Goal: Task Accomplishment & Management: Complete application form

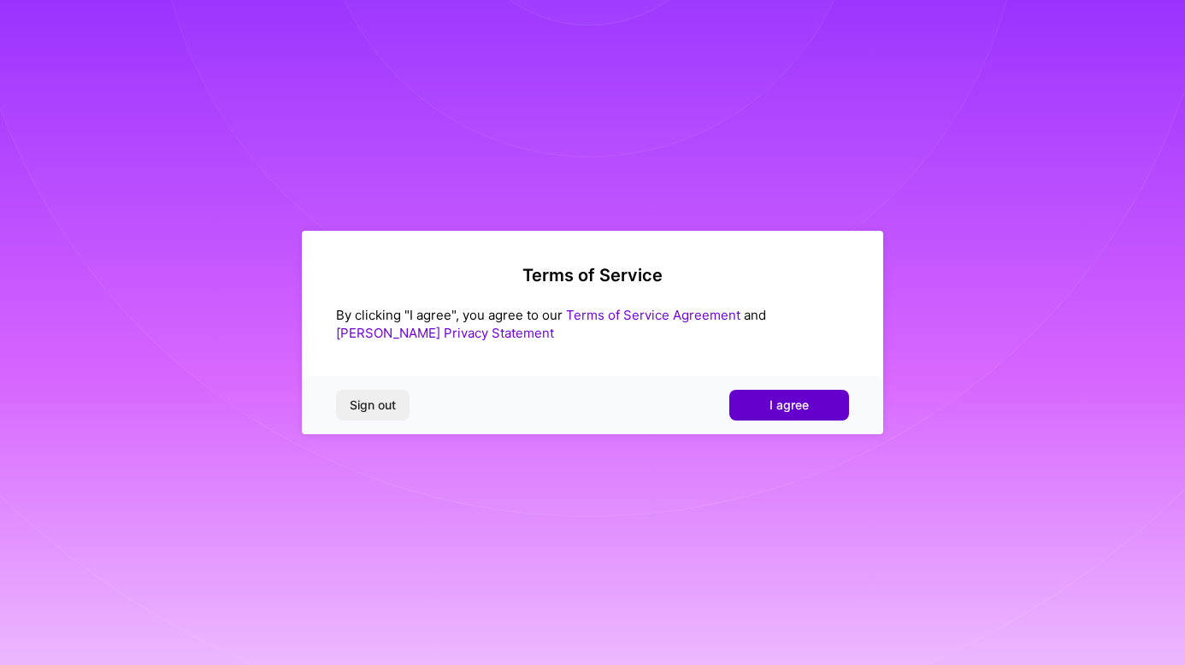
click at [752, 398] on button "I agree" at bounding box center [789, 405] width 120 height 31
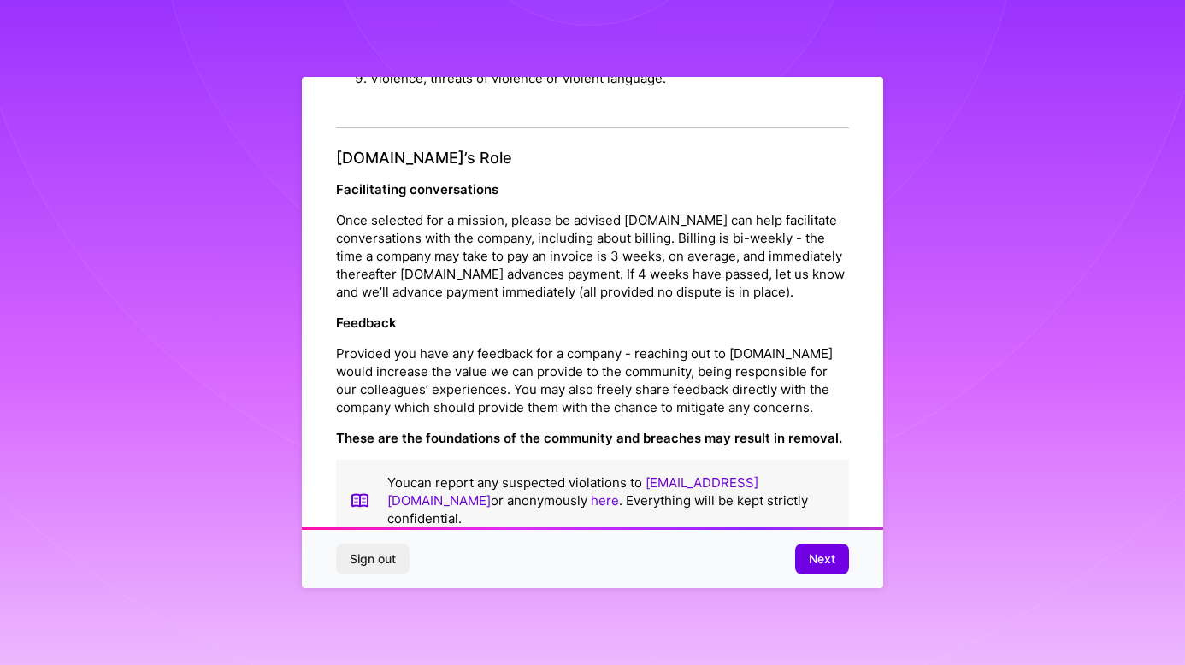
scroll to position [1841, 0]
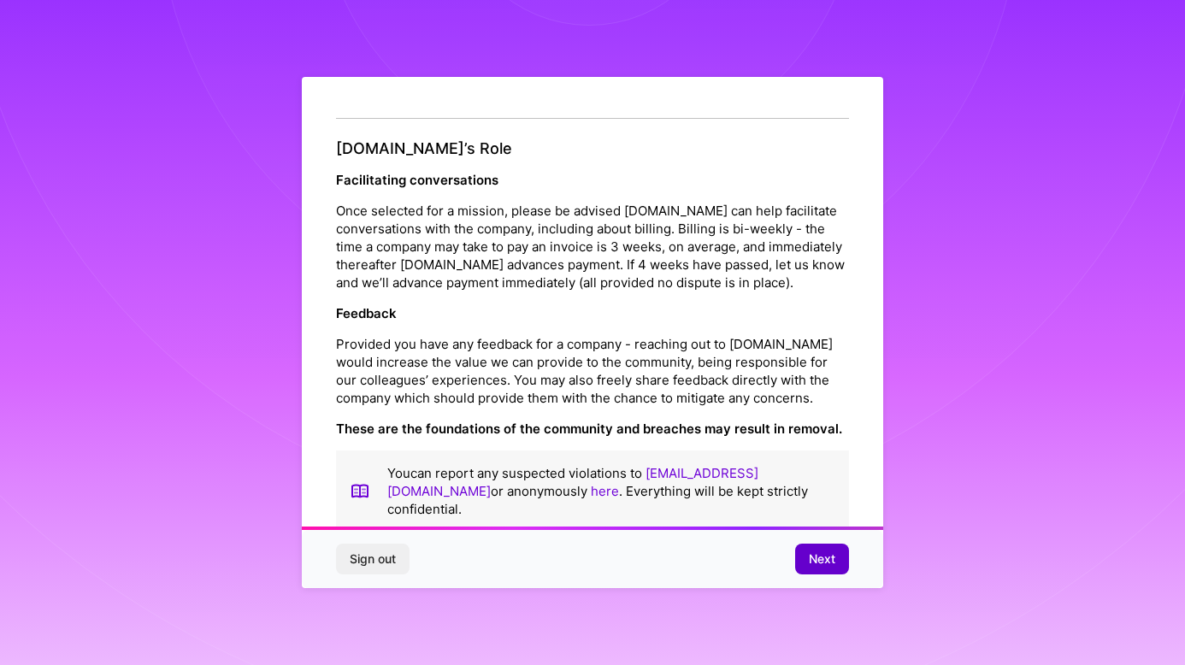
click at [813, 557] on span "Next" at bounding box center [822, 559] width 27 height 17
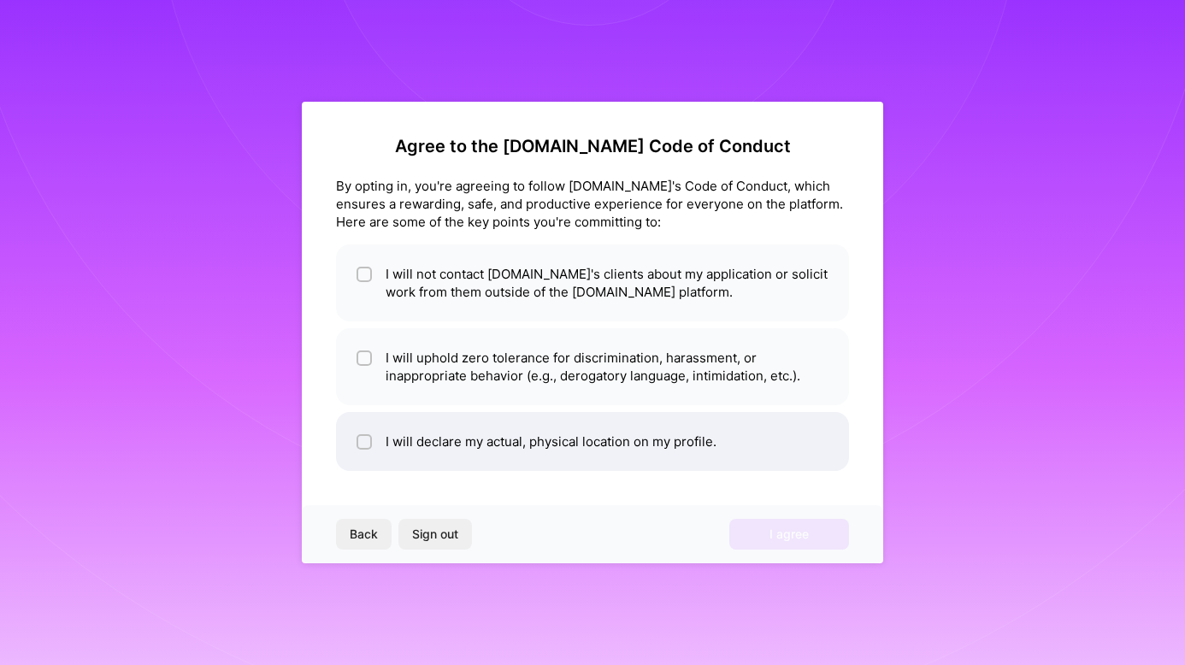
click at [366, 447] on input "checkbox" at bounding box center [366, 443] width 12 height 12
checkbox input "true"
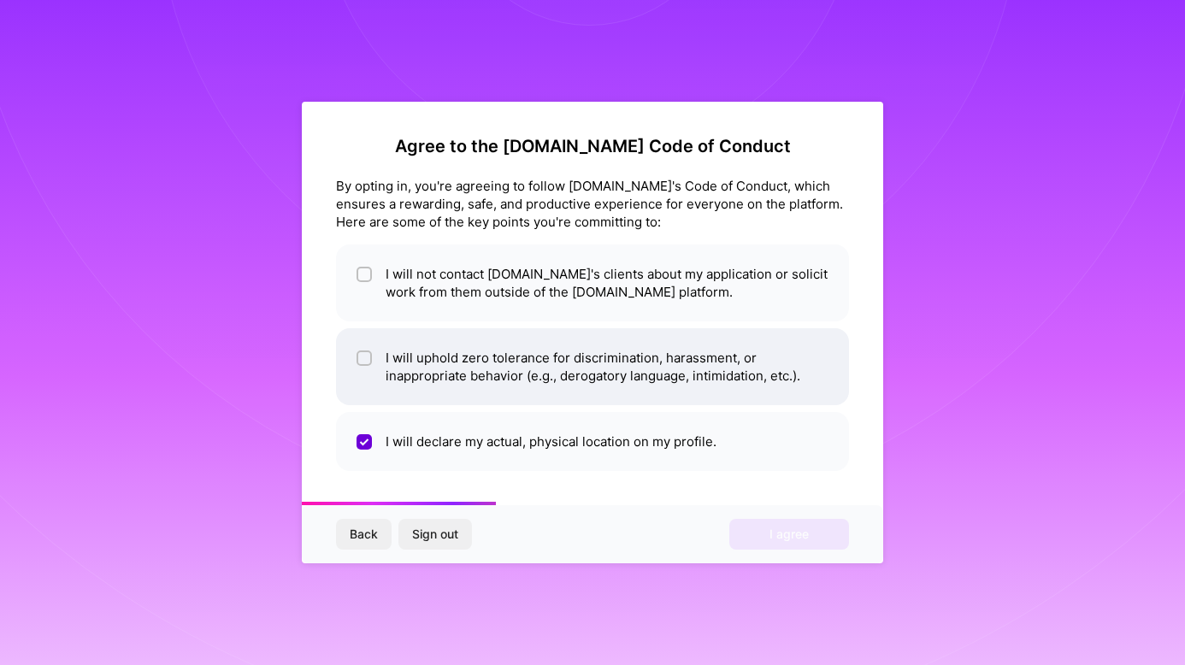
click at [366, 353] on input "checkbox" at bounding box center [366, 359] width 12 height 12
checkbox input "true"
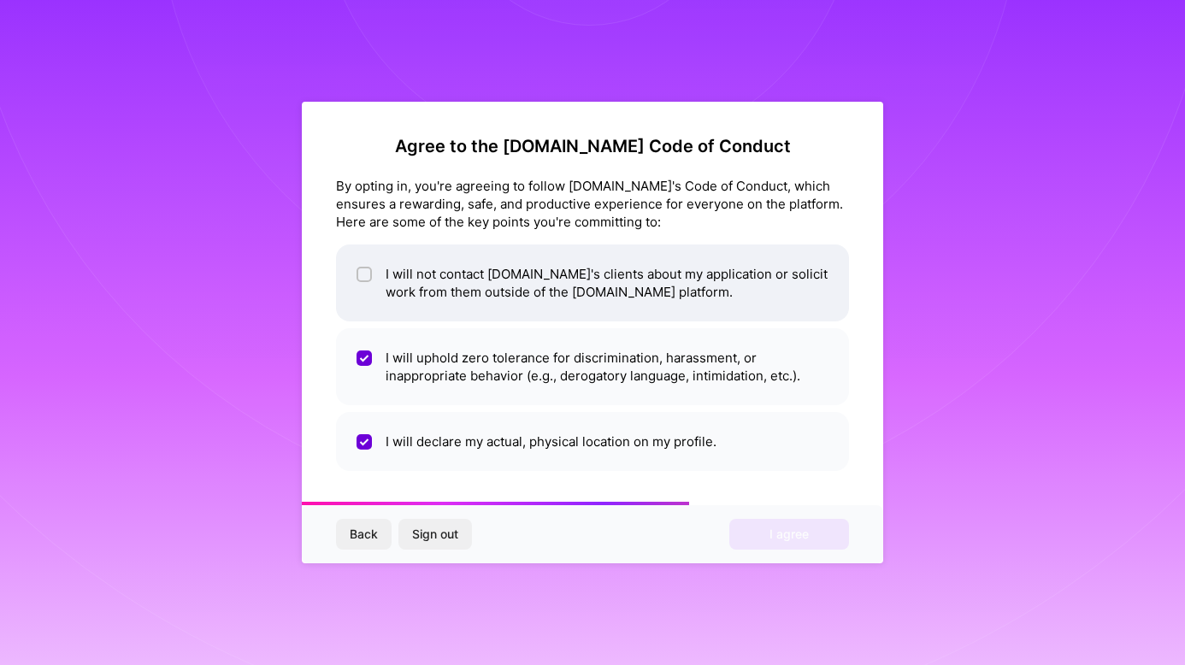
click at [366, 271] on input "checkbox" at bounding box center [366, 275] width 12 height 12
checkbox input "true"
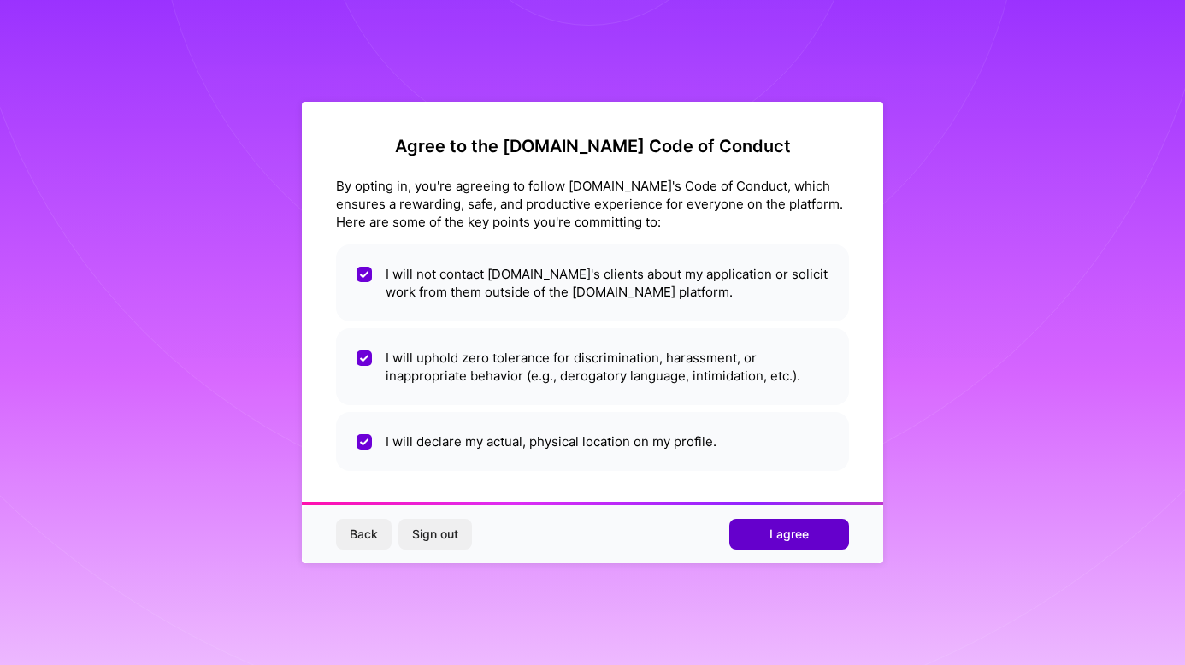
click at [814, 532] on button "I agree" at bounding box center [789, 534] width 120 height 31
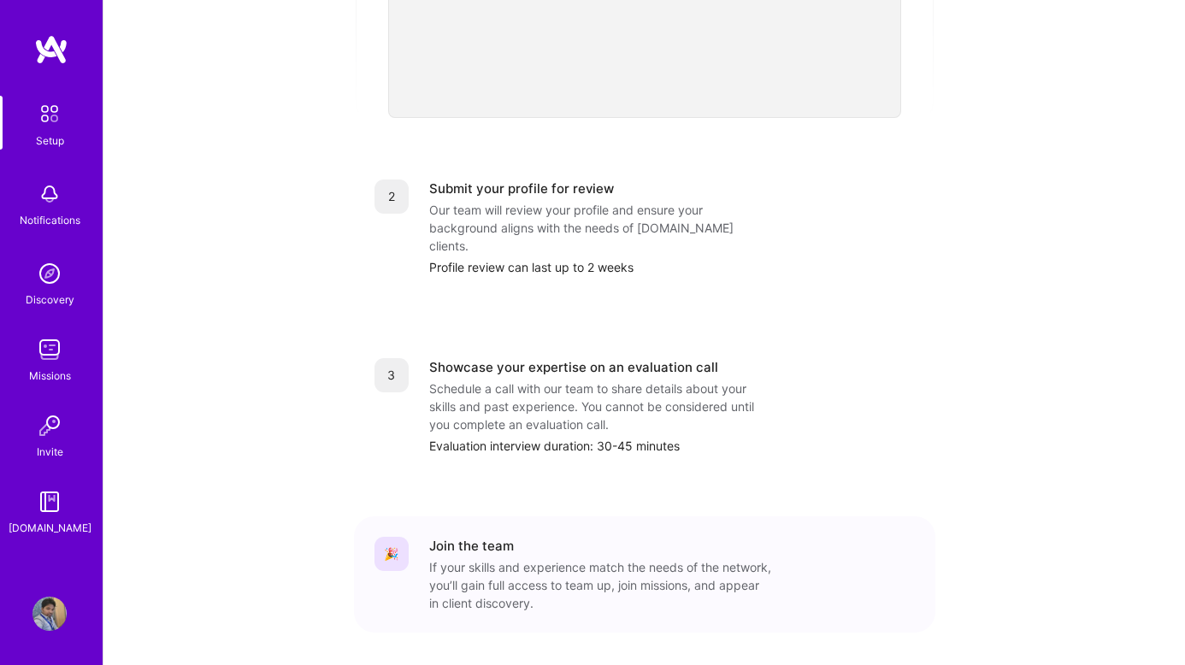
scroll to position [634, 0]
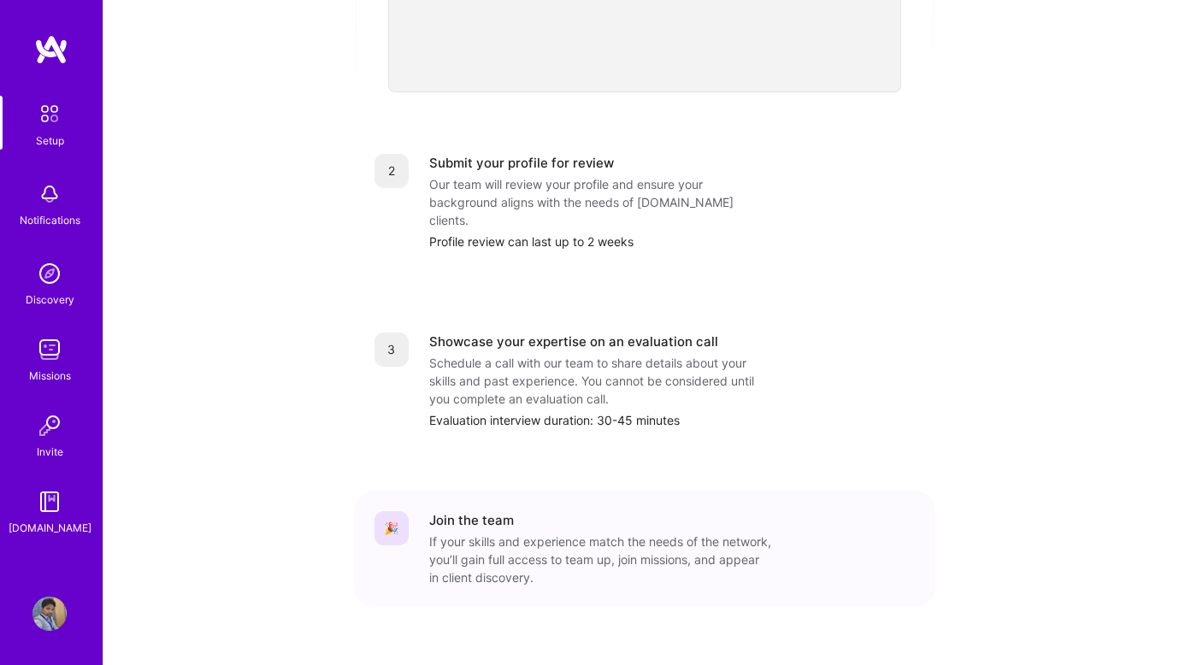
click at [699, 533] on div "If your skills and experience match the needs of the network, you’ll gain full …" at bounding box center [600, 560] width 342 height 54
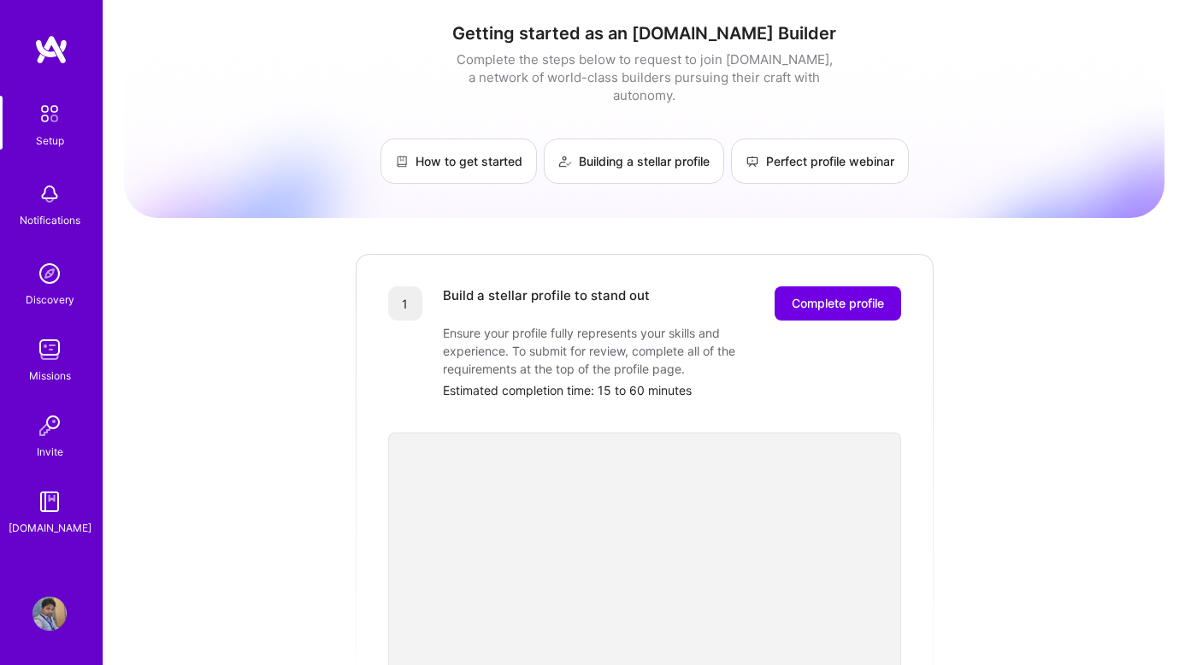
scroll to position [3, 0]
click at [811, 296] on span "Complete profile" at bounding box center [838, 304] width 92 height 17
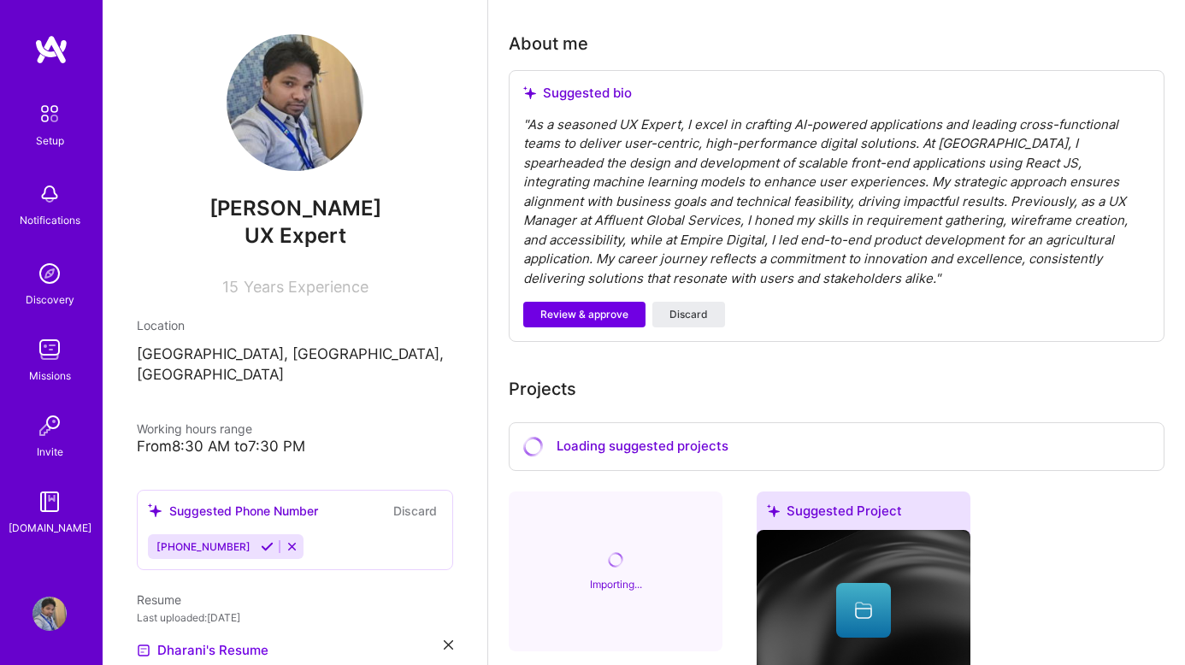
scroll to position [547, 0]
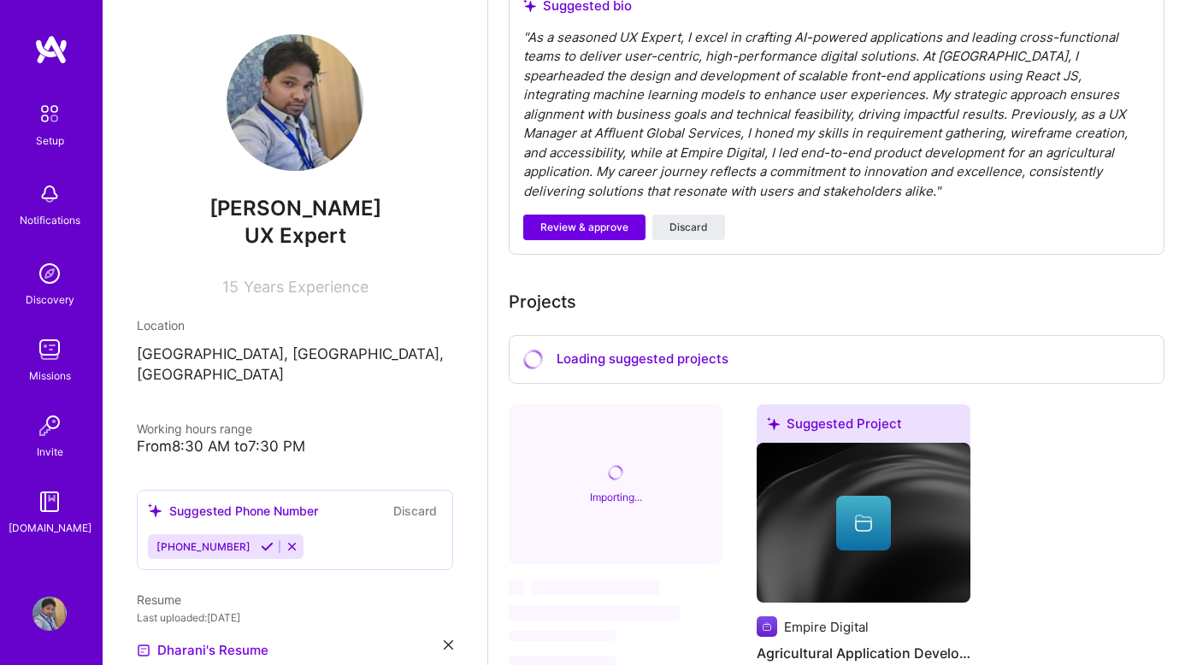
click at [271, 438] on div "From 8:30 AM to 7:30 PM" at bounding box center [295, 447] width 316 height 18
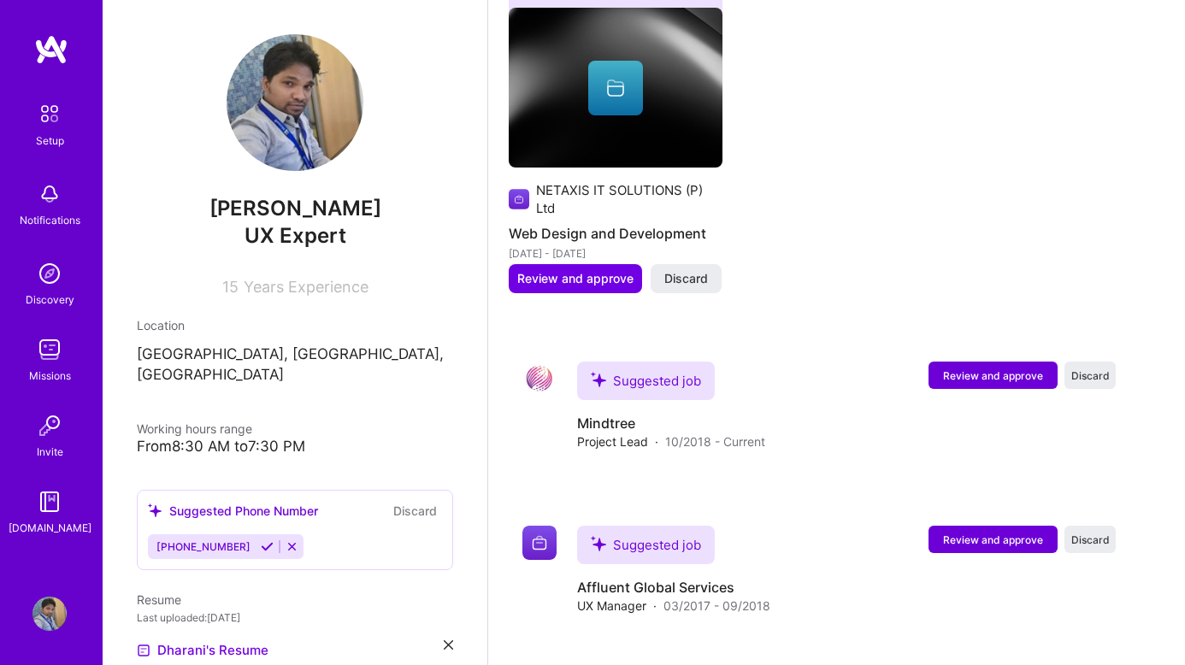
scroll to position [2020, 0]
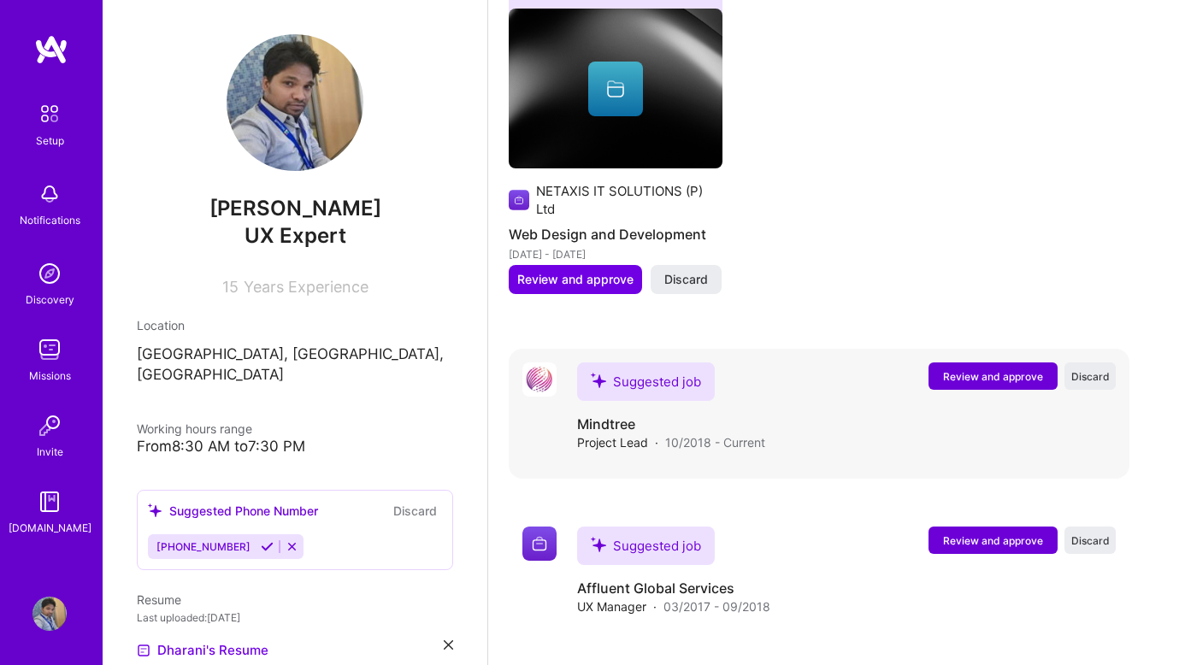
click at [950, 380] on span "Review and approve" at bounding box center [993, 376] width 100 height 15
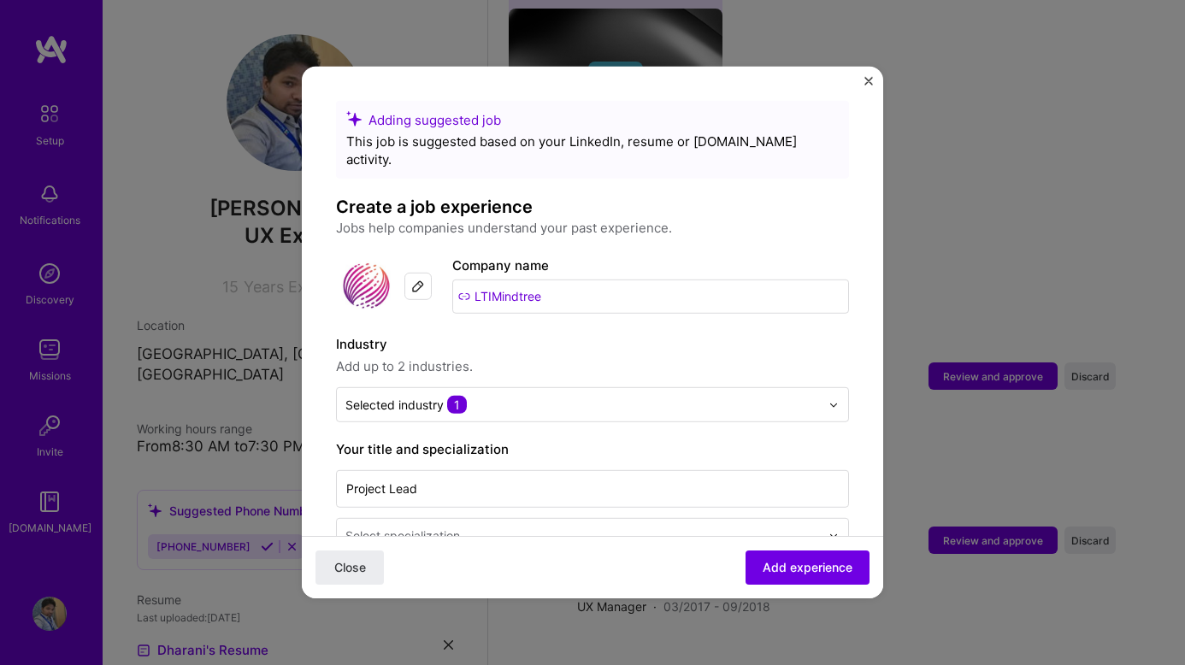
click at [869, 77] on img "Close" at bounding box center [868, 81] width 9 height 9
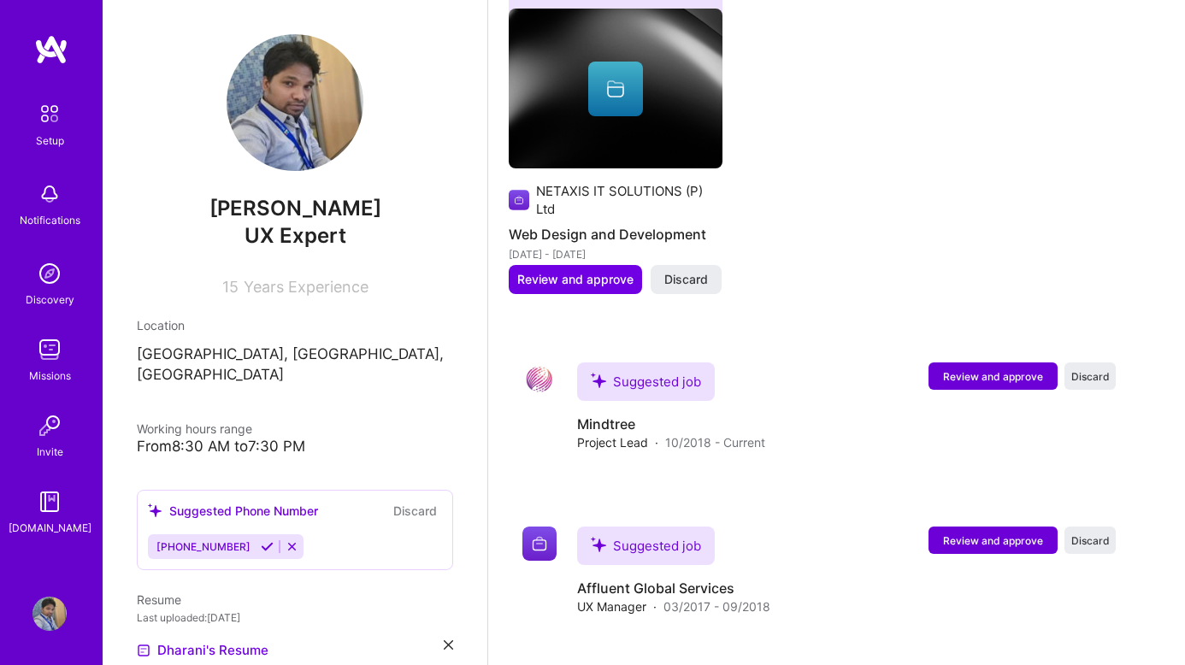
click at [60, 276] on img at bounding box center [49, 274] width 34 height 34
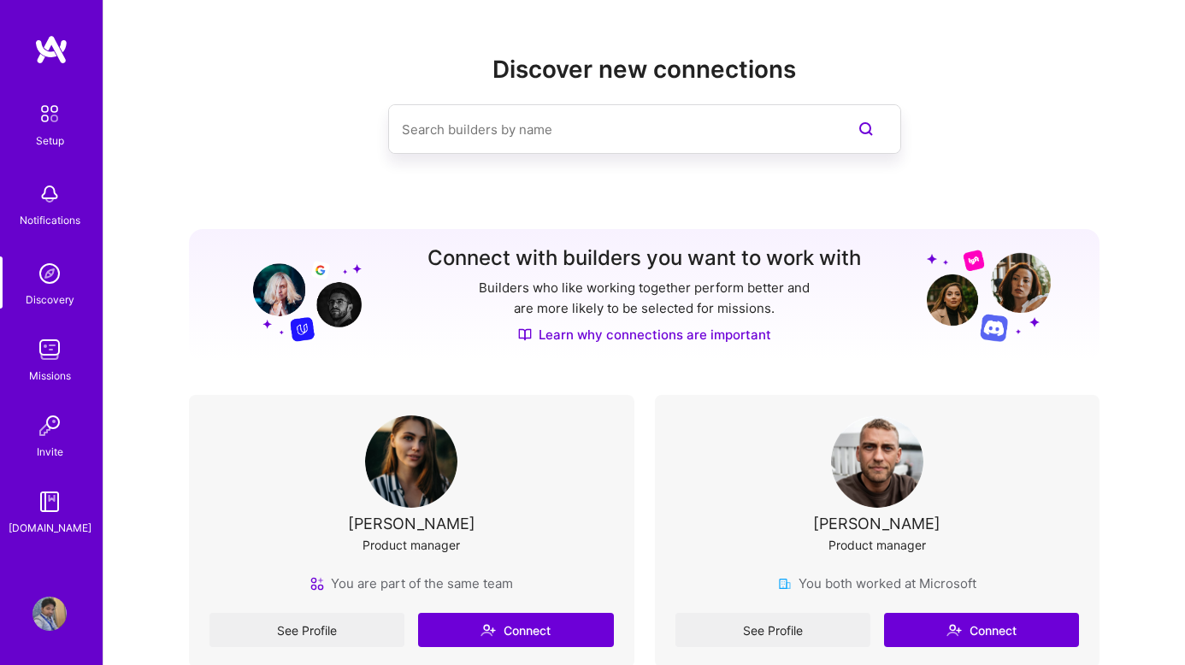
click at [490, 140] on input at bounding box center [610, 130] width 417 height 44
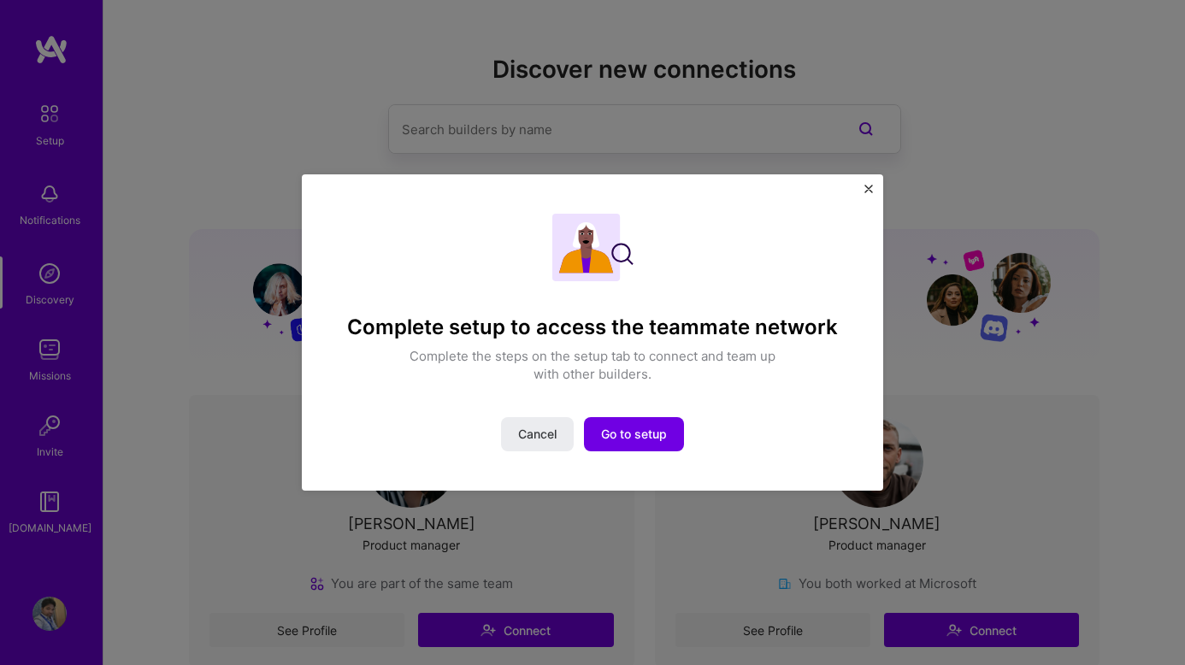
click at [195, 121] on div "Complete setup to access the teammate network Complete the steps on the setup t…" at bounding box center [592, 332] width 1185 height 665
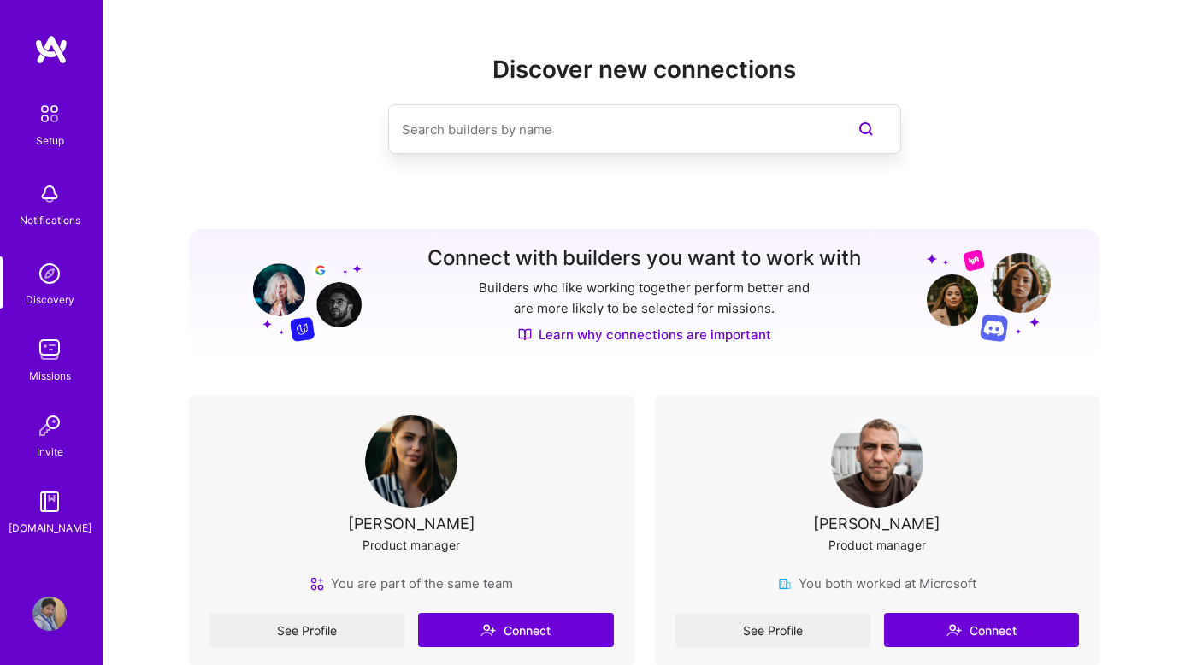
click at [49, 360] on img at bounding box center [49, 350] width 34 height 34
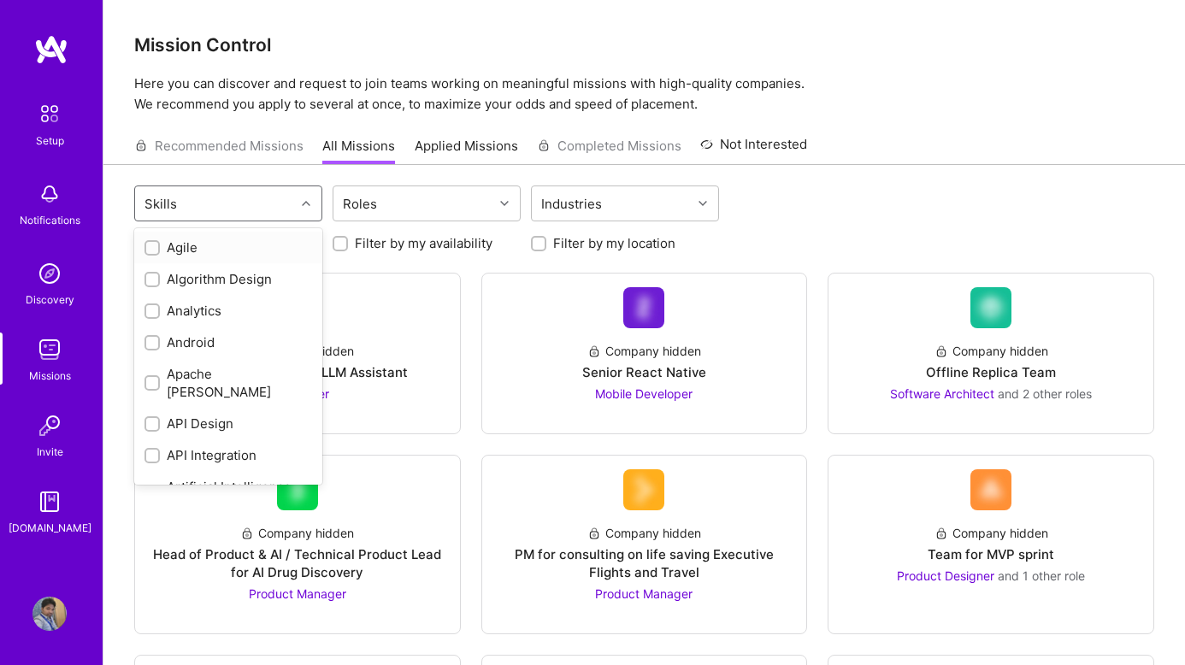
click at [203, 186] on div "Skills" at bounding box center [228, 204] width 188 height 36
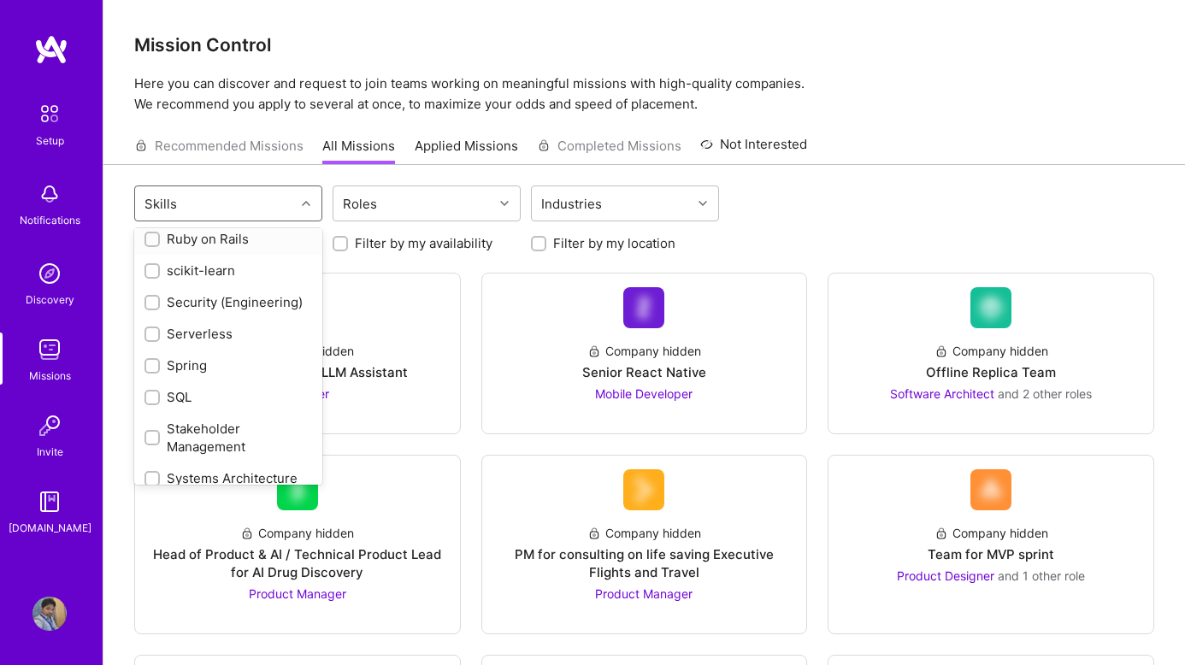
scroll to position [2240, 0]
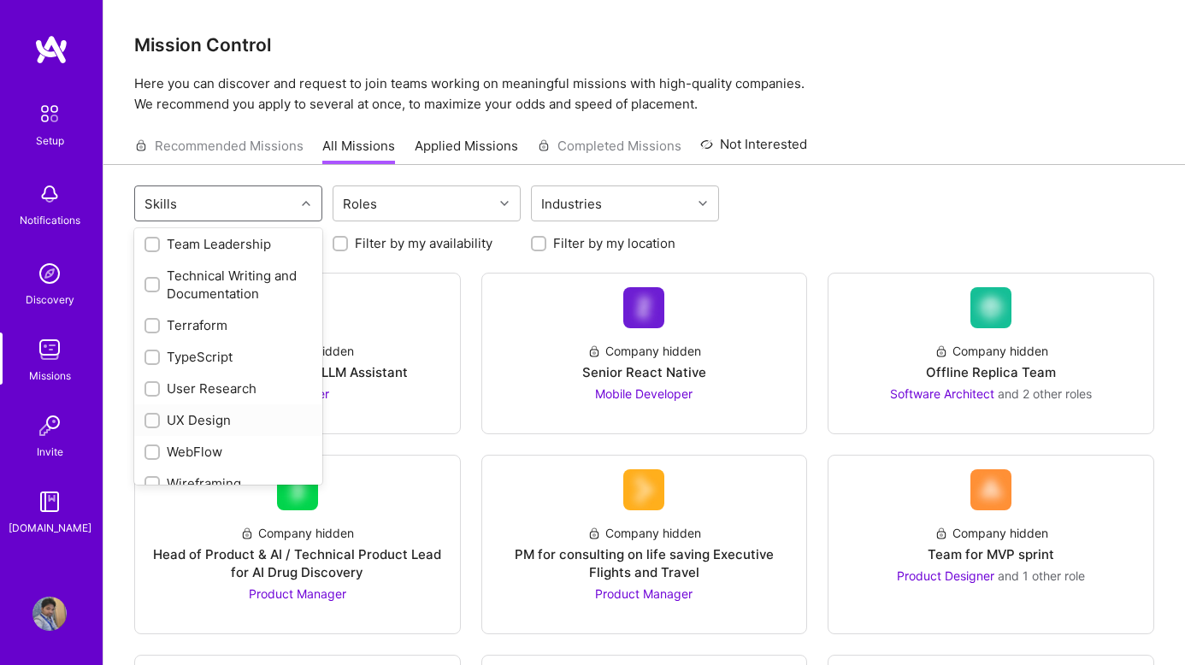
click at [150, 416] on input "checkbox" at bounding box center [154, 422] width 12 height 12
checkbox input "true"
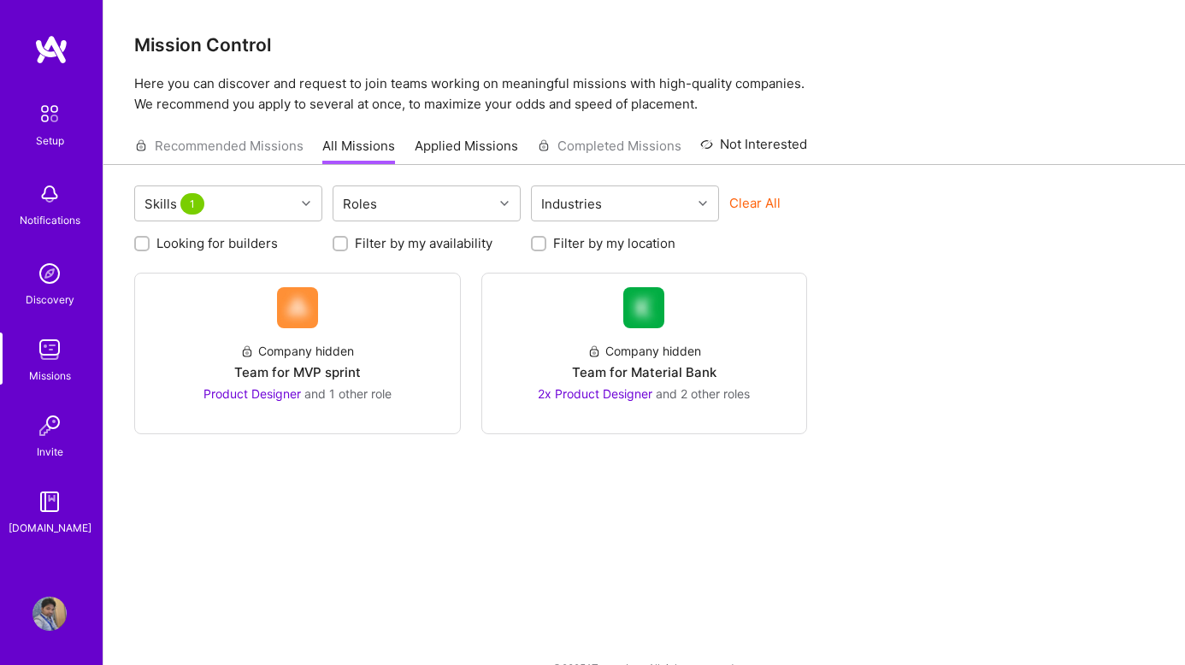
click at [912, 260] on div "Skills 1 Roles Industries Clear All Looking for builders Filter by my availabil…" at bounding box center [644, 431] width 1082 height 532
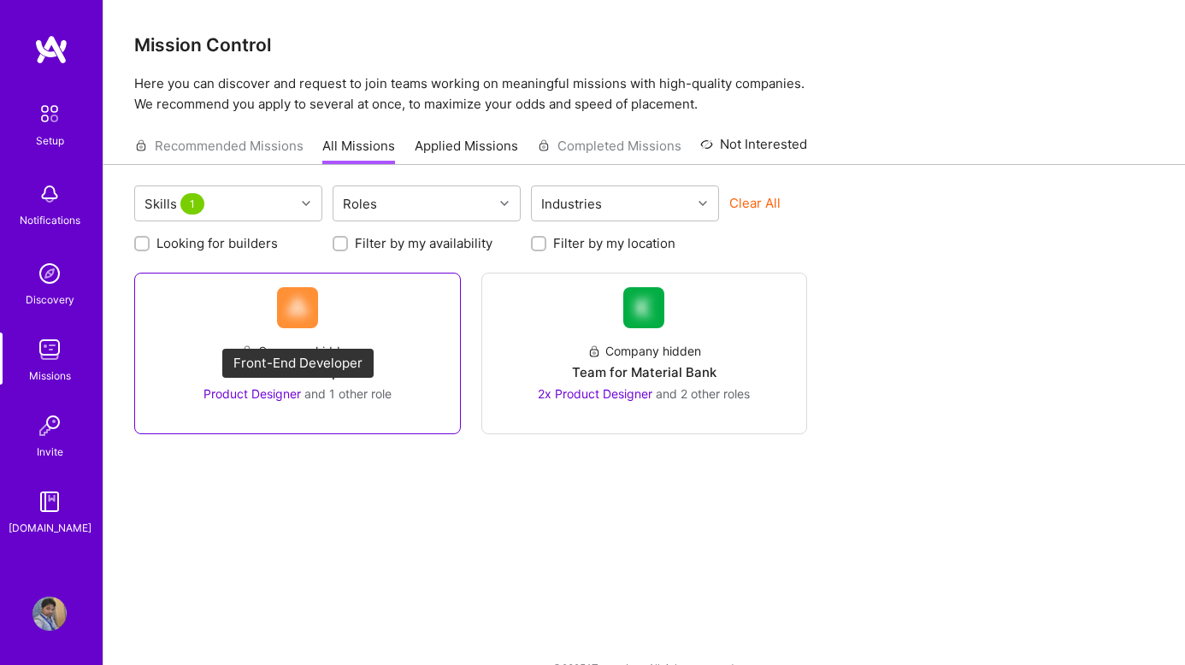
click at [282, 396] on span "Product Designer" at bounding box center [251, 393] width 97 height 15
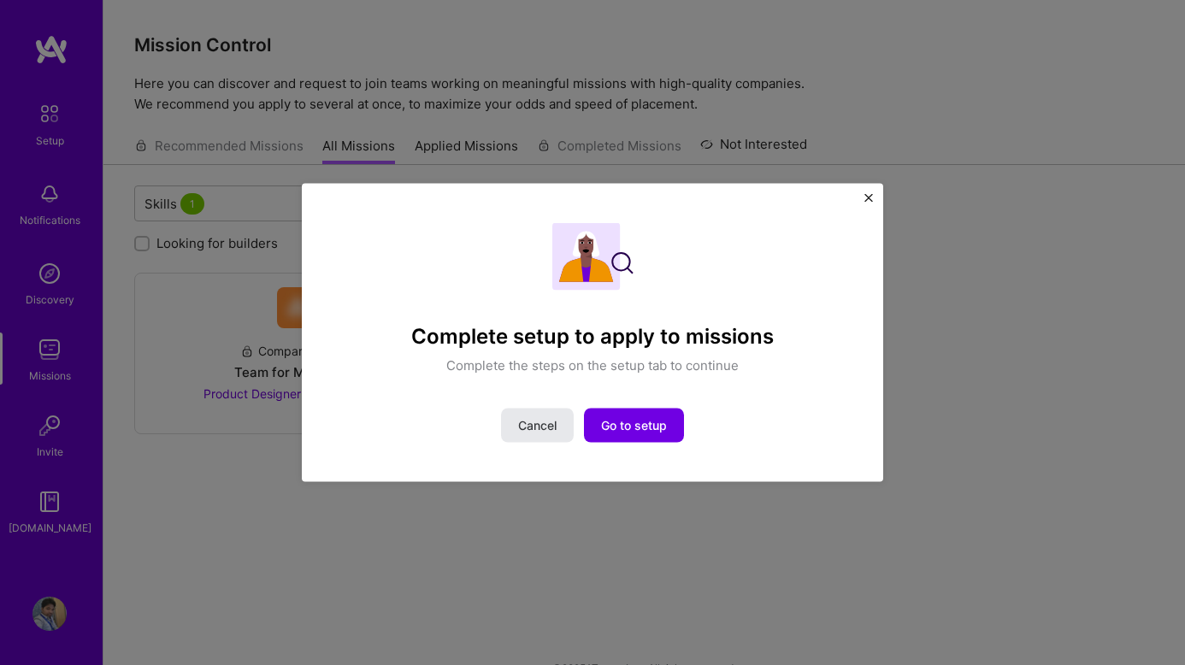
click at [541, 427] on span "Cancel" at bounding box center [537, 424] width 38 height 17
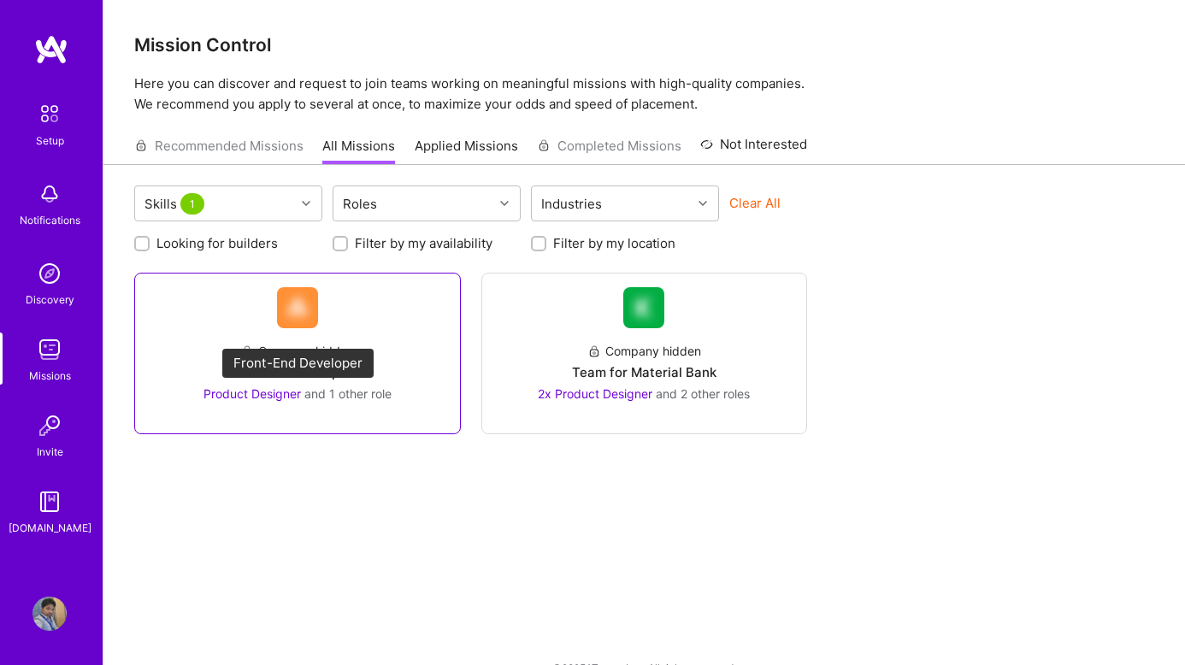
click at [257, 387] on span "Product Designer" at bounding box center [251, 393] width 97 height 15
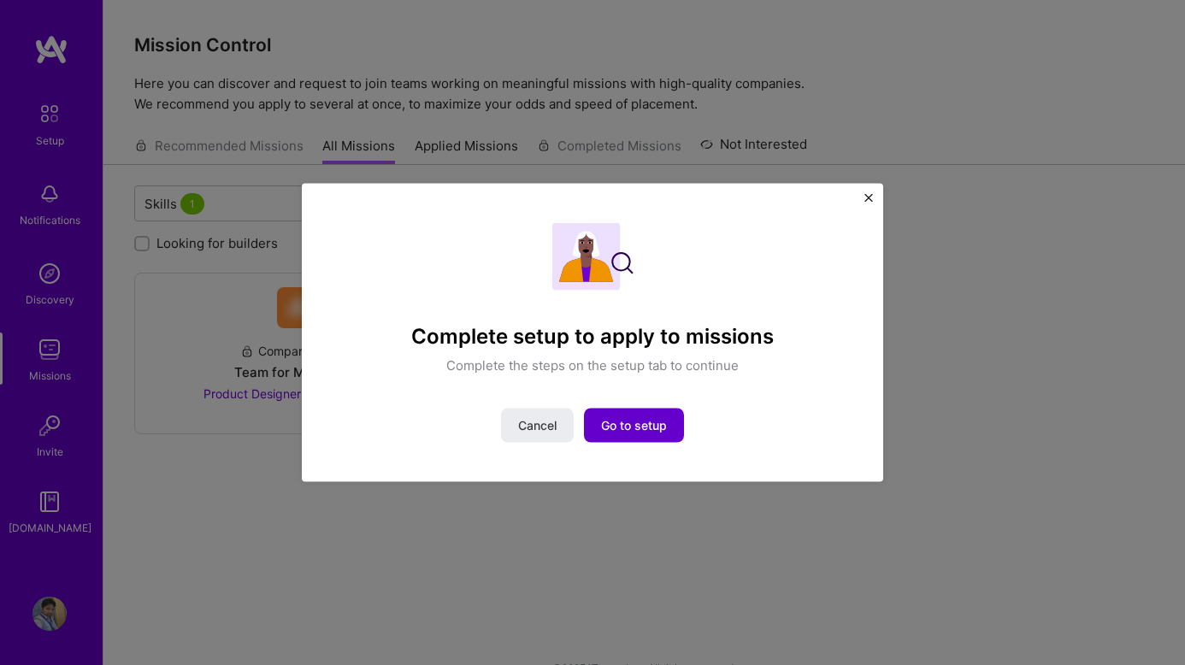
click at [617, 416] on span "Go to setup" at bounding box center [634, 424] width 66 height 17
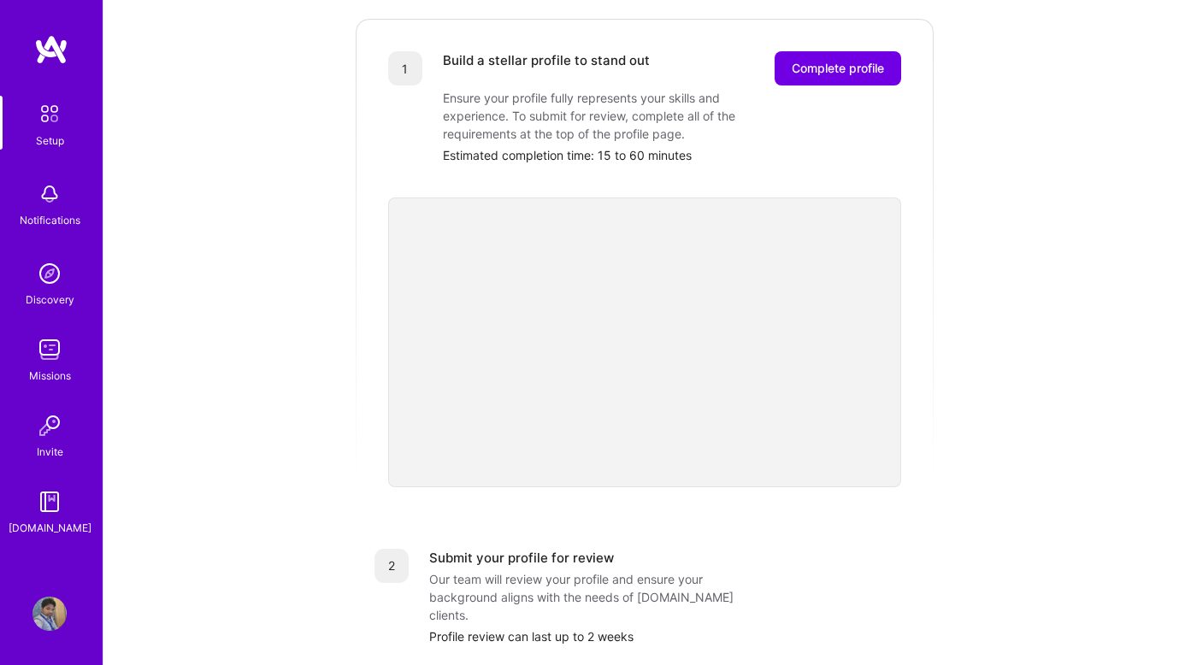
scroll to position [469, 0]
